Goal: Go to known website: Access a specific website the user already knows

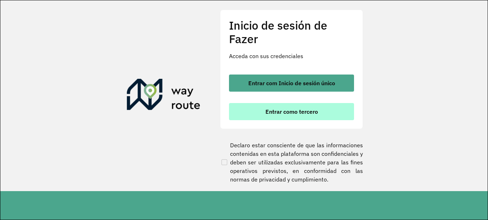
click at [319, 109] on button "Entrar como tercero" at bounding box center [291, 111] width 125 height 17
